Goal: Transaction & Acquisition: Purchase product/service

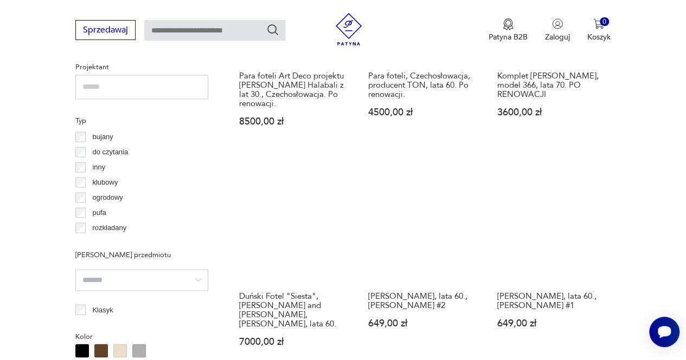
scroll to position [780, 0]
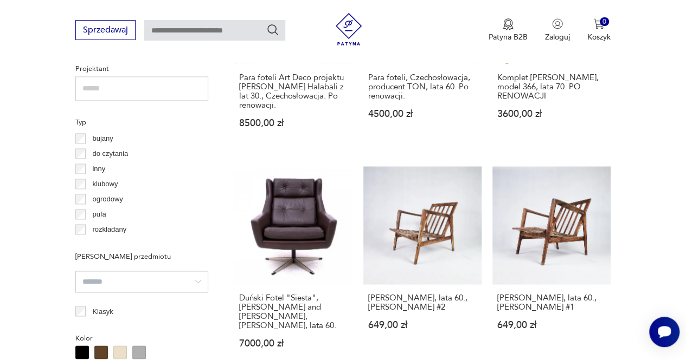
click at [242, 33] on input "text" at bounding box center [214, 30] width 141 height 21
type input "**********"
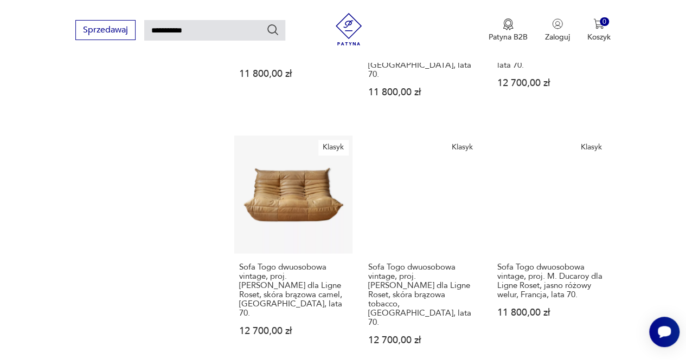
scroll to position [802, 0]
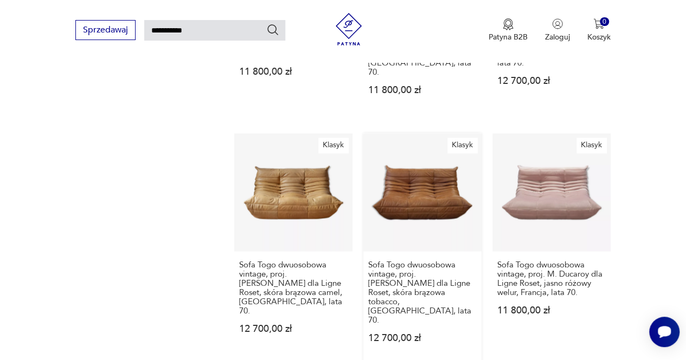
click at [456, 191] on link "Klasyk Sofa Togo dwuosobowa vintage, proj. [PERSON_NAME] dla Ligne Roset, skóra…" at bounding box center [422, 248] width 118 height 230
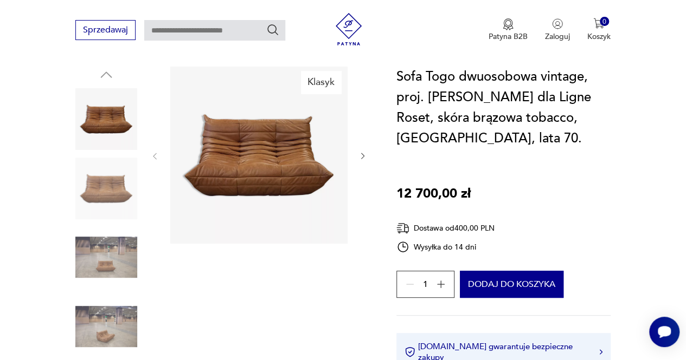
scroll to position [121, 0]
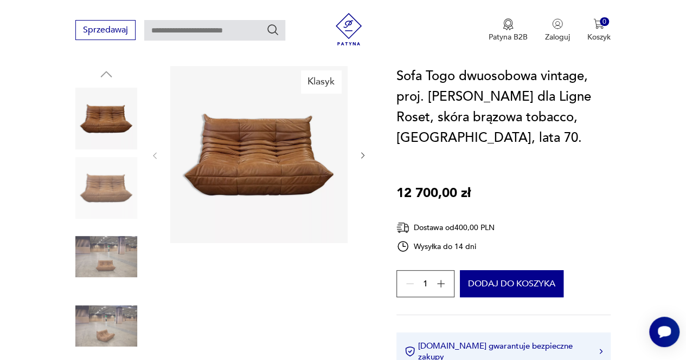
click at [107, 245] on img at bounding box center [106, 257] width 62 height 62
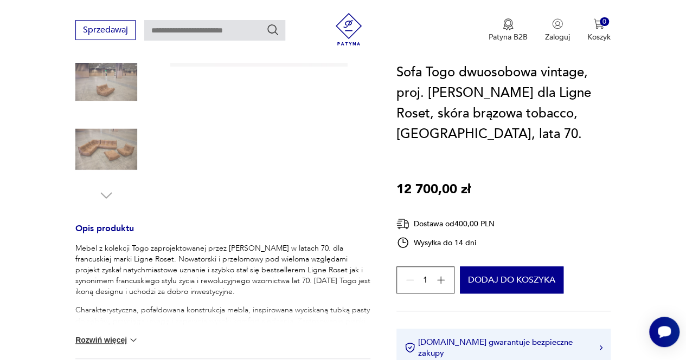
scroll to position [386, 0]
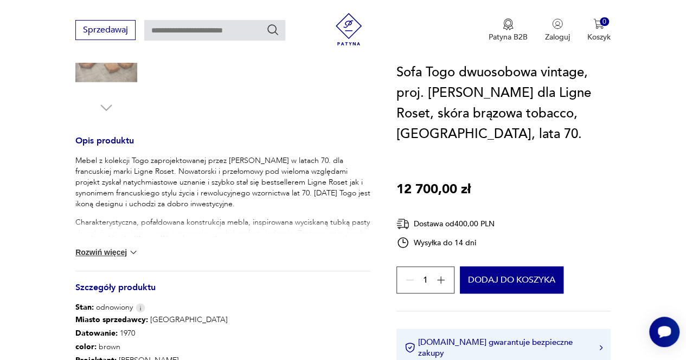
click at [111, 251] on button "Rozwiń więcej" at bounding box center [106, 252] width 63 height 11
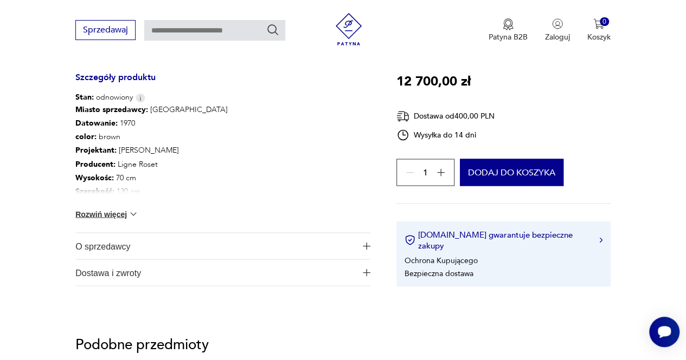
scroll to position [865, 0]
click at [120, 210] on button "Rozwiń więcej" at bounding box center [106, 213] width 63 height 11
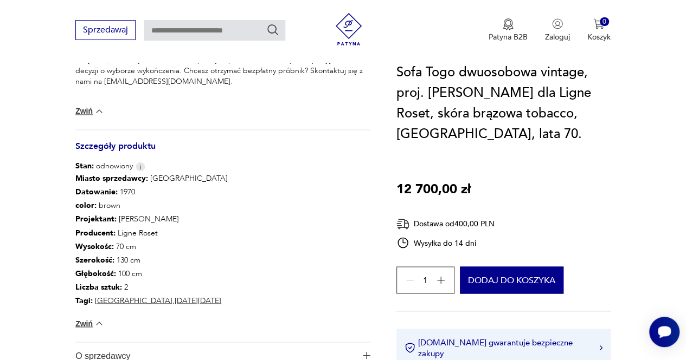
scroll to position [794, 0]
